Goal: Information Seeking & Learning: Learn about a topic

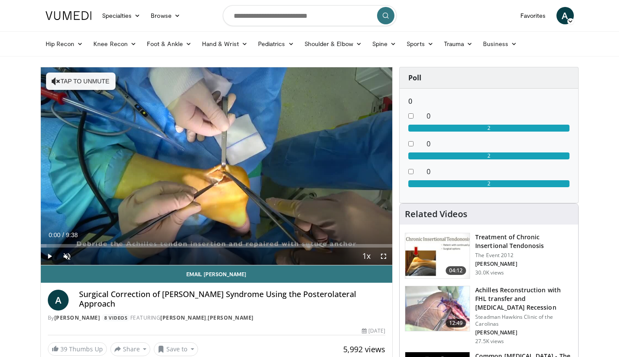
scroll to position [52, 0]
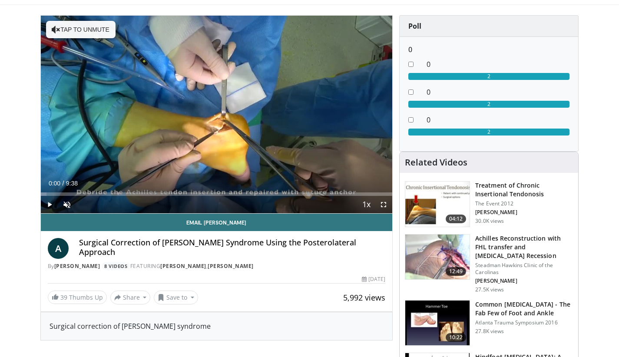
click at [375, 187] on h3 "Treatment of Chronic Insertional Tendonosis" at bounding box center [524, 189] width 98 height 17
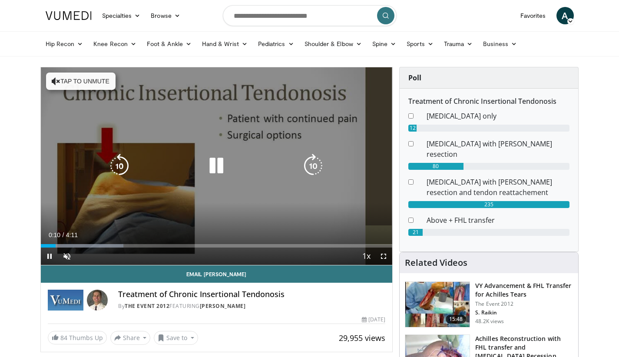
click at [60, 77] on button "Tap to unmute" at bounding box center [80, 81] width 69 height 17
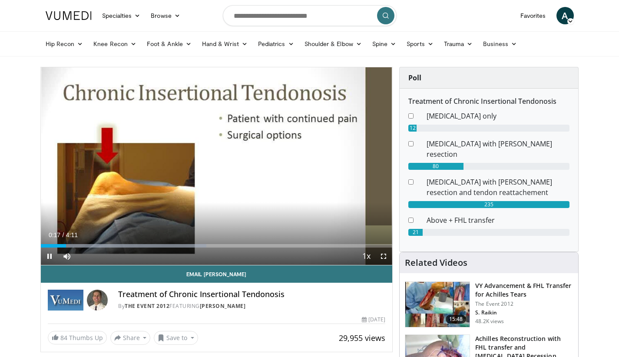
click at [385, 257] on span "Video Player" at bounding box center [383, 255] width 17 height 17
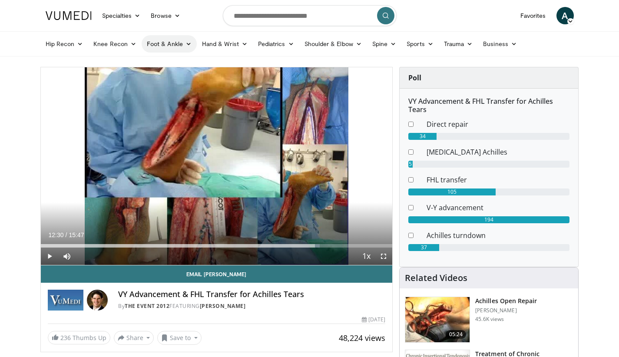
click at [188, 43] on icon at bounding box center [188, 44] width 6 height 6
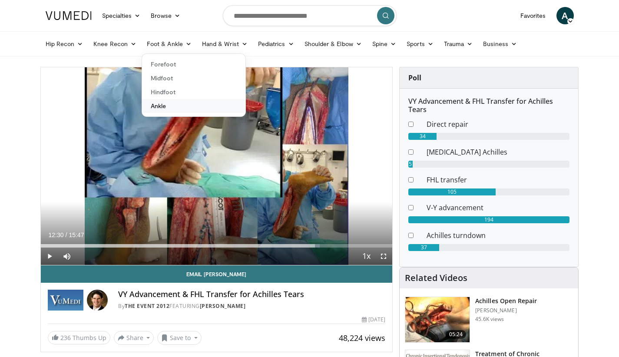
click at [156, 105] on link "Ankle" at bounding box center [193, 106] width 103 height 14
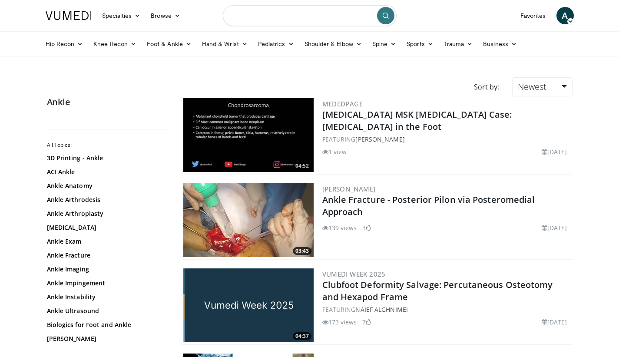
click at [310, 18] on input "Search topics, interventions" at bounding box center [310, 15] width 174 height 21
type input "**********"
click at [383, 19] on icon "submit" at bounding box center [385, 15] width 7 height 7
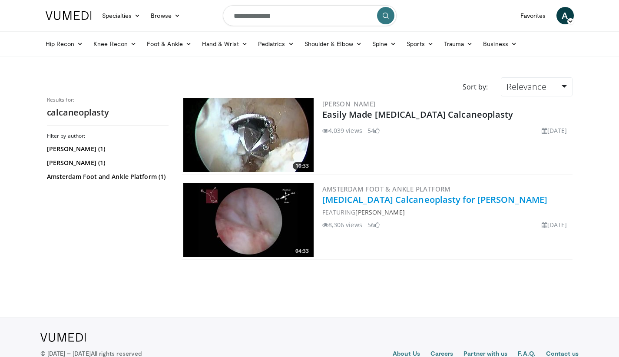
click at [393, 198] on link "[MEDICAL_DATA] Calcaneoplasty for [PERSON_NAME]" at bounding box center [434, 200] width 225 height 12
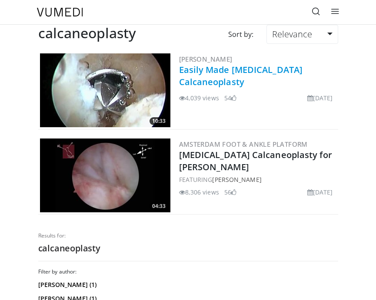
click at [218, 73] on link "Easily Made [MEDICAL_DATA] Calcaneoplasty" at bounding box center [241, 76] width 124 height 24
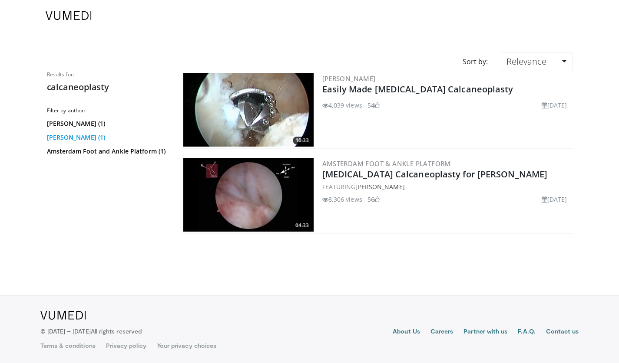
click at [113, 138] on link "Carlos Molano-Bernardino (1)" at bounding box center [106, 137] width 119 height 9
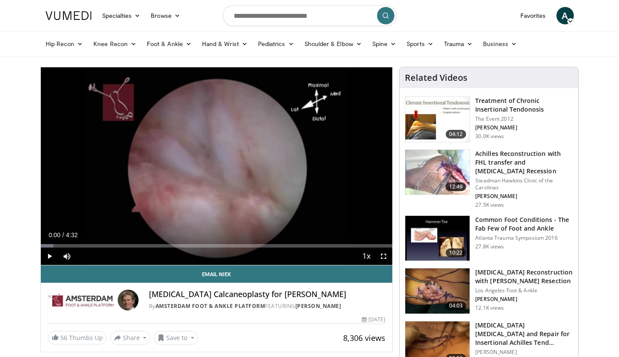
click at [51, 256] on span "Video Player" at bounding box center [49, 255] width 17 height 17
click at [381, 256] on span "Video Player" at bounding box center [383, 255] width 17 height 17
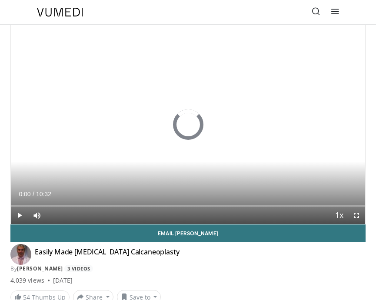
click at [357, 215] on span "Video Player" at bounding box center [355, 215] width 17 height 17
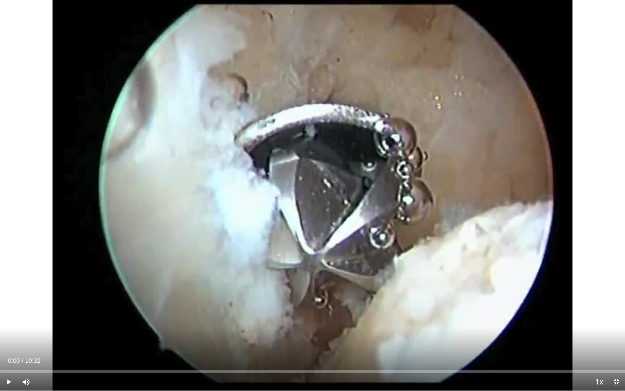
click at [7, 300] on span "Video Player" at bounding box center [8, 381] width 17 height 17
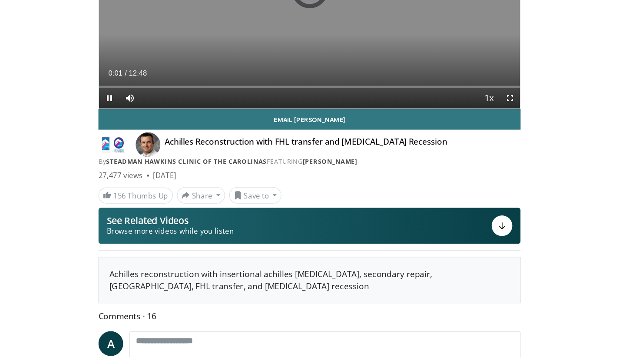
scroll to position [197, 0]
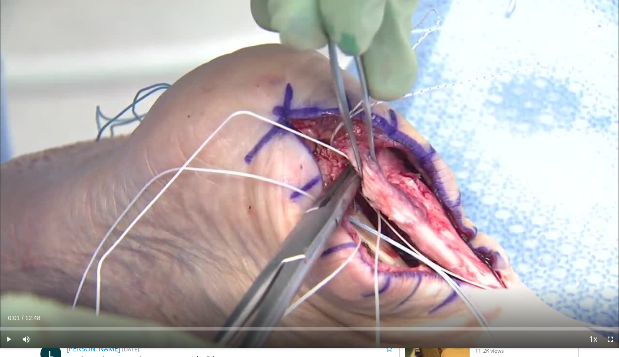
click at [375, 300] on span "Video Player" at bounding box center [609, 338] width 17 height 17
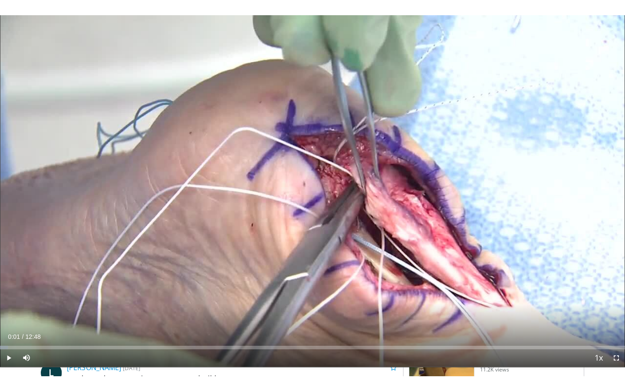
scroll to position [0, 0]
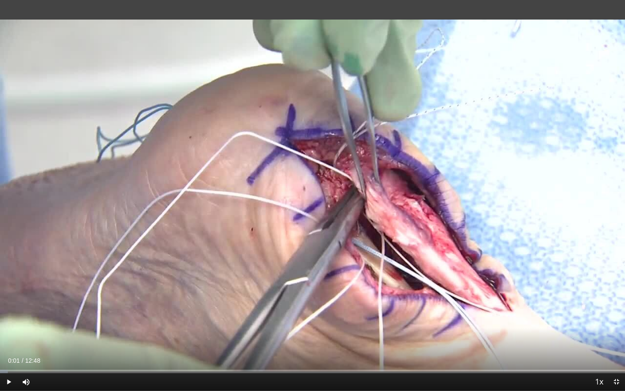
click at [375, 300] on span "Video Player" at bounding box center [616, 381] width 17 height 17
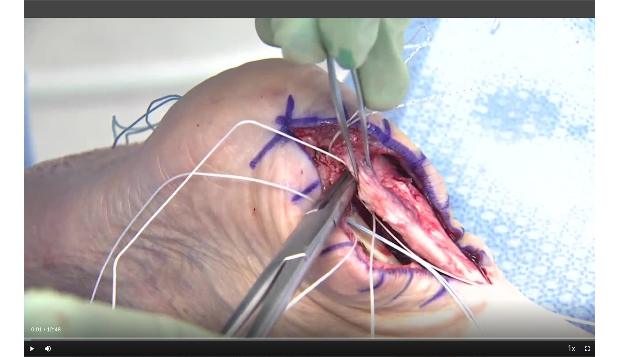
scroll to position [197, 0]
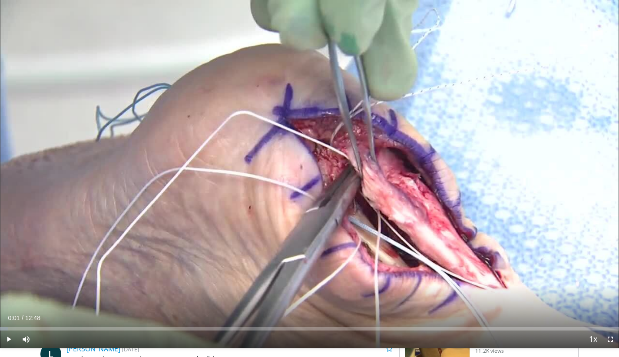
click at [375, 300] on span "Video Player" at bounding box center [609, 338] width 17 height 17
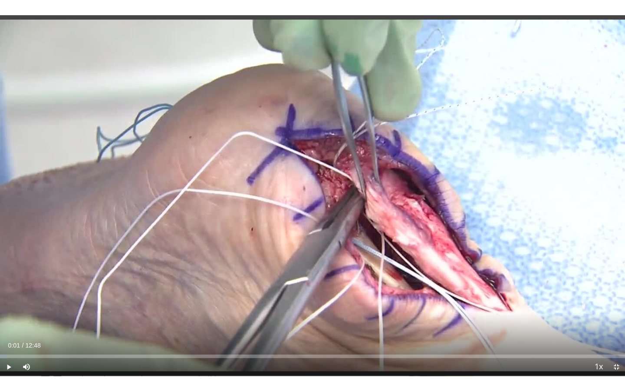
scroll to position [0, 0]
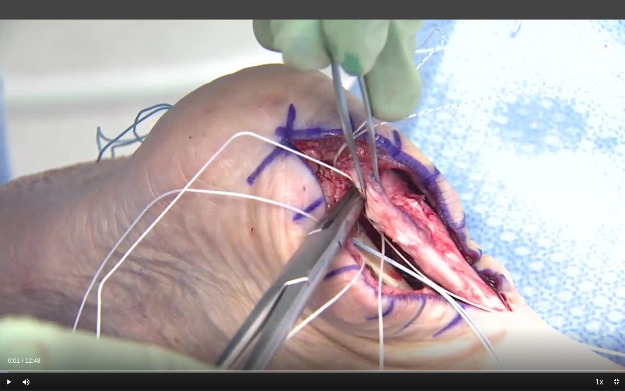
click at [375, 300] on span "Video Player" at bounding box center [616, 381] width 17 height 17
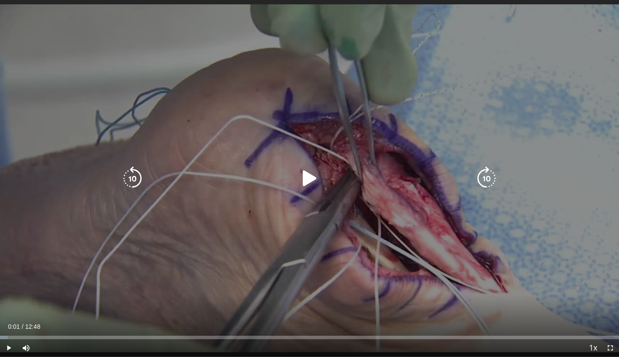
scroll to position [186, 0]
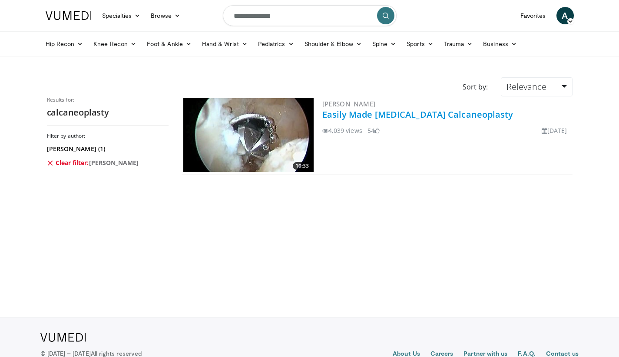
click at [409, 113] on link "Easily Made [MEDICAL_DATA] Calcaneoplasty" at bounding box center [417, 115] width 191 height 12
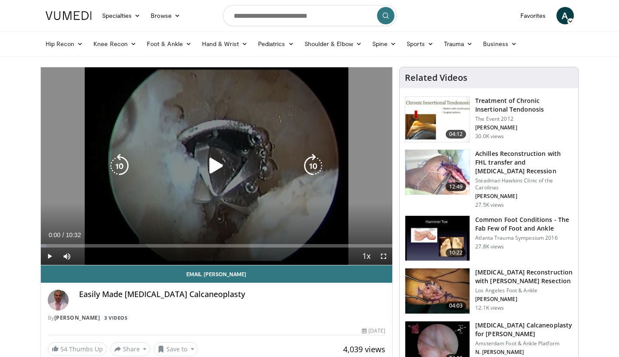
click at [218, 167] on icon "Video Player" at bounding box center [216, 166] width 24 height 24
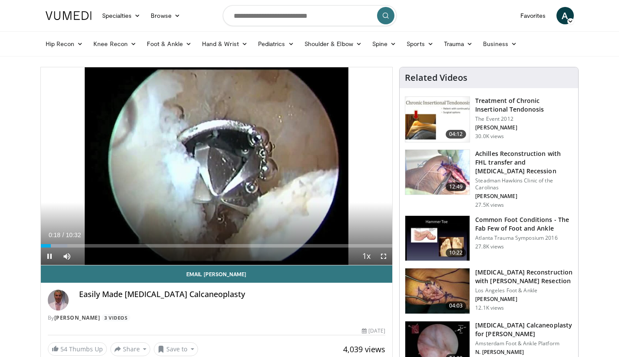
click at [382, 254] on span "Video Player" at bounding box center [383, 255] width 17 height 17
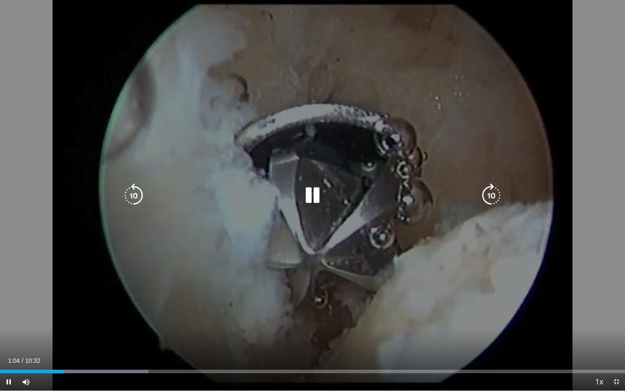
click at [475, 189] on div "Video Player" at bounding box center [312, 195] width 375 height 17
click at [303, 191] on icon "Video Player" at bounding box center [312, 195] width 24 height 24
click at [310, 198] on icon "Video Player" at bounding box center [312, 195] width 24 height 24
click at [313, 195] on icon "Video Player" at bounding box center [312, 195] width 24 height 24
click at [308, 195] on icon "Video Player" at bounding box center [312, 195] width 24 height 24
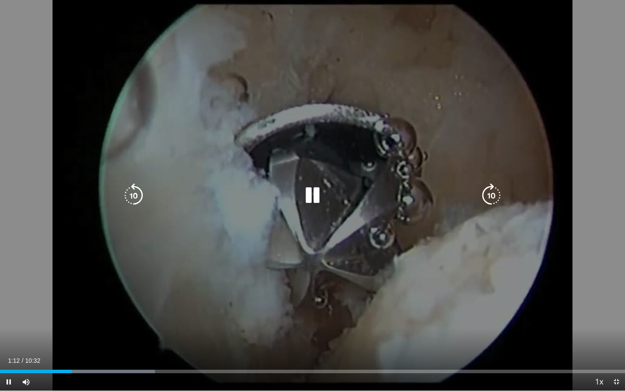
click at [313, 196] on icon "Video Player" at bounding box center [312, 195] width 24 height 24
